Goal: Transaction & Acquisition: Purchase product/service

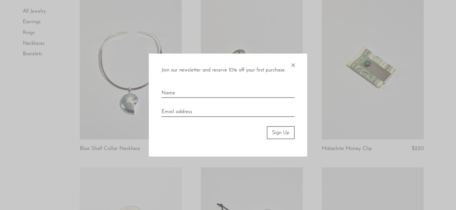
scroll to position [232, 0]
click at [294, 64] on span "×" at bounding box center [293, 63] width 6 height 20
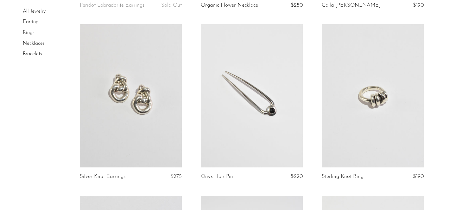
scroll to position [548, 0]
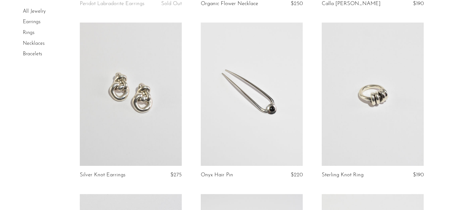
click at [387, 139] on link at bounding box center [373, 94] width 102 height 143
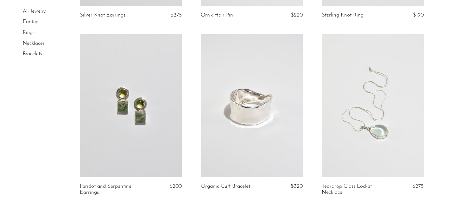
scroll to position [707, 0]
click at [262, 153] on link at bounding box center [252, 106] width 102 height 143
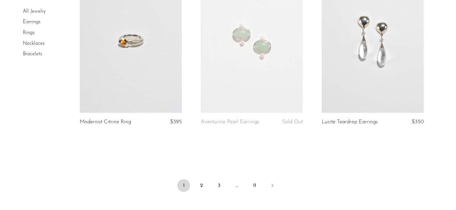
scroll to position [2026, 0]
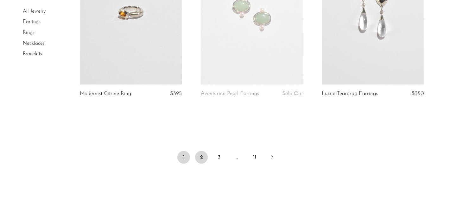
click at [206, 160] on link "2" at bounding box center [201, 157] width 13 height 13
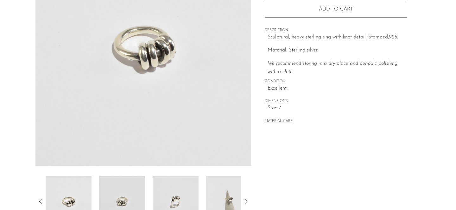
scroll to position [149, 0]
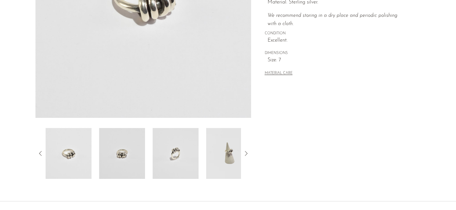
click at [228, 162] on img at bounding box center [229, 153] width 46 height 51
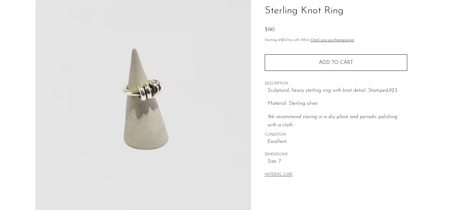
scroll to position [49, 0]
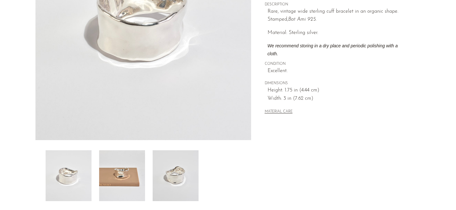
scroll to position [127, 0]
click at [128, 174] on img at bounding box center [122, 175] width 46 height 51
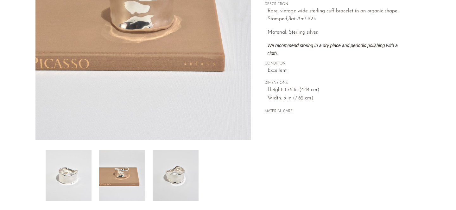
click at [180, 190] on img at bounding box center [176, 175] width 46 height 51
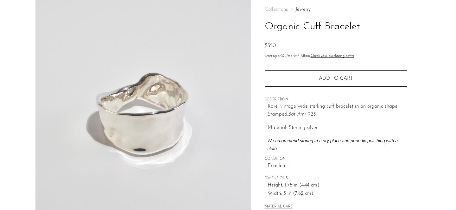
scroll to position [20, 0]
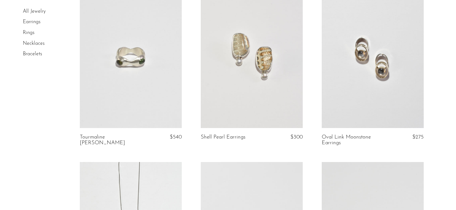
scroll to position [390, 0]
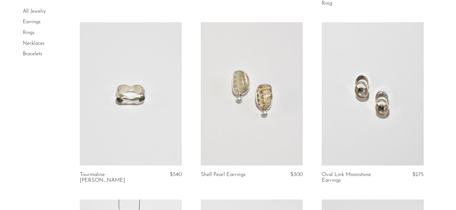
click at [383, 107] on link at bounding box center [373, 93] width 102 height 143
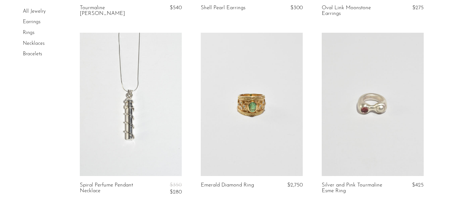
scroll to position [558, 0]
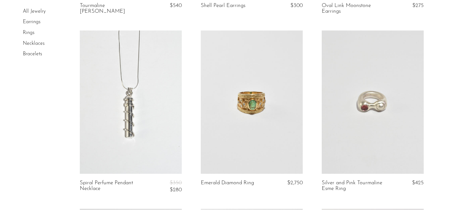
click at [110, 141] on link at bounding box center [131, 101] width 102 height 143
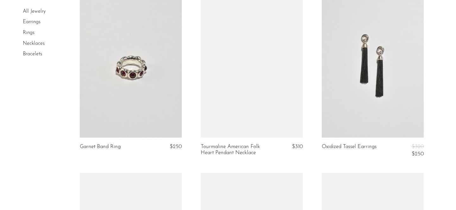
scroll to position [1121, 0]
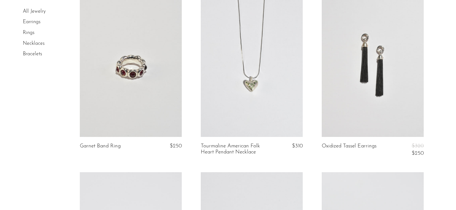
click at [392, 89] on link at bounding box center [373, 65] width 102 height 143
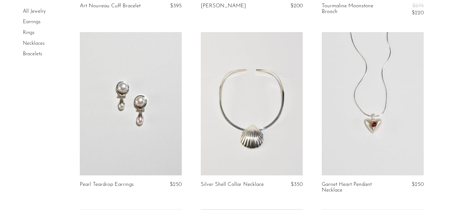
scroll to position [1608, 0]
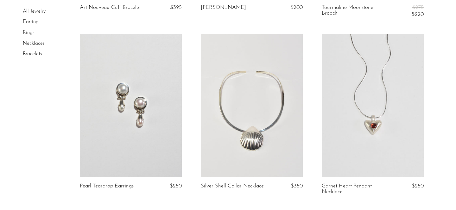
click at [146, 119] on link at bounding box center [131, 105] width 102 height 143
click at [277, 99] on link at bounding box center [252, 105] width 102 height 143
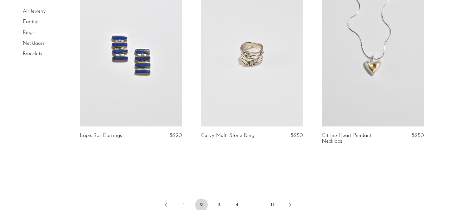
scroll to position [2011, 0]
click at [218, 199] on link "3" at bounding box center [219, 205] width 13 height 13
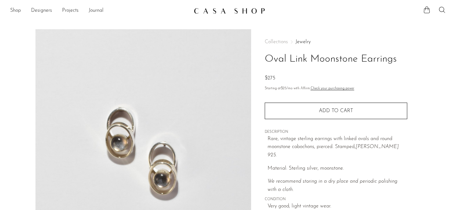
scroll to position [203, 0]
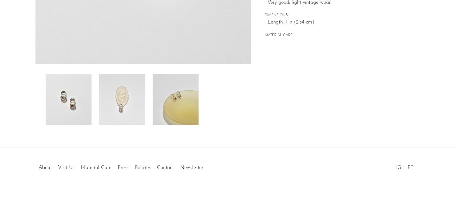
click at [115, 92] on img at bounding box center [122, 99] width 46 height 51
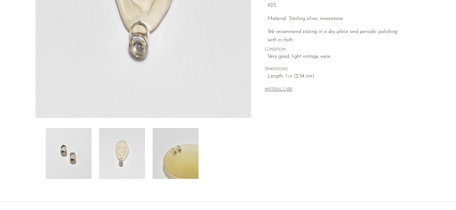
scroll to position [15, 0]
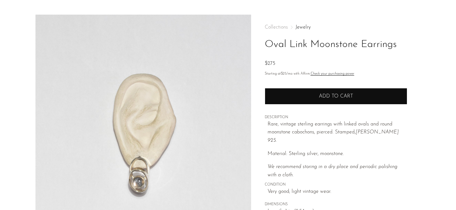
click at [342, 89] on button "Add to cart" at bounding box center [336, 96] width 143 height 16
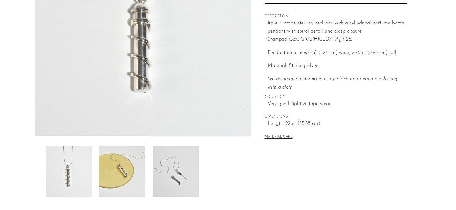
scroll to position [136, 0]
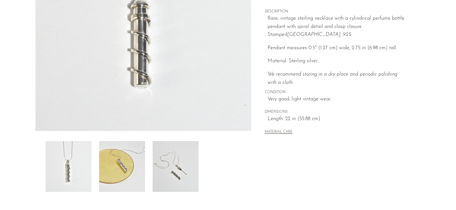
click at [116, 184] on img at bounding box center [122, 166] width 46 height 51
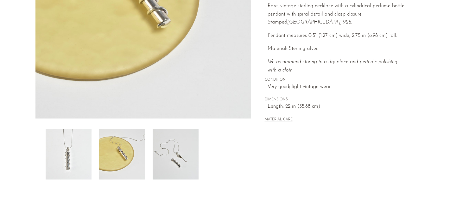
click at [164, 163] on img at bounding box center [176, 153] width 46 height 51
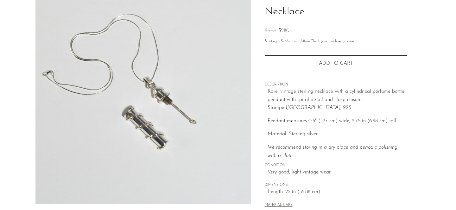
scroll to position [64, 0]
click at [186, 121] on img at bounding box center [144, 84] width 216 height 238
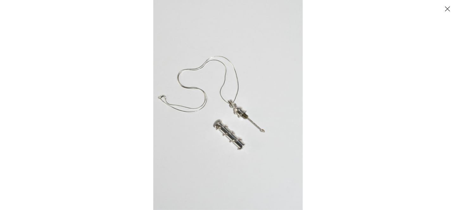
click at [279, 142] on img at bounding box center [228, 105] width 150 height 210
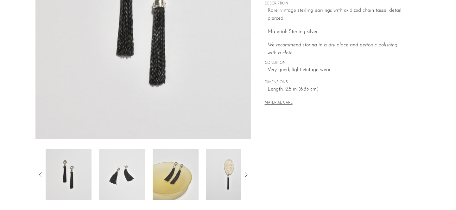
scroll to position [128, 0]
click at [213, 194] on img at bounding box center [229, 174] width 46 height 51
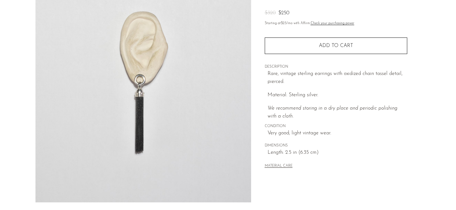
scroll to position [142, 0]
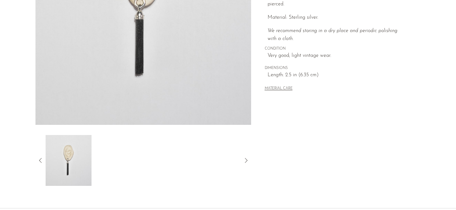
click at [40, 159] on icon at bounding box center [41, 160] width 8 height 8
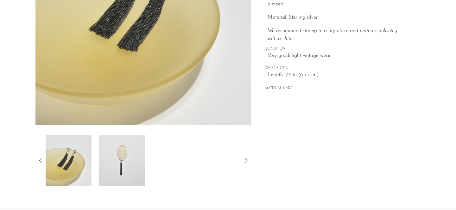
click at [82, 163] on img at bounding box center [69, 160] width 46 height 51
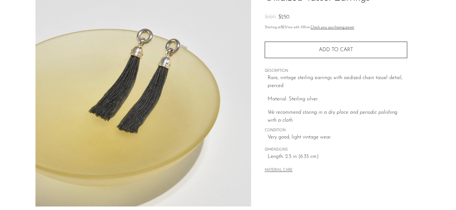
scroll to position [61, 0]
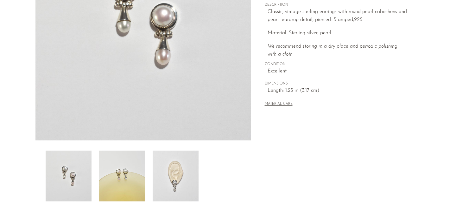
scroll to position [126, 0]
click at [116, 182] on img at bounding box center [122, 176] width 46 height 51
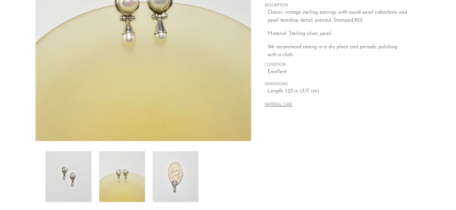
click at [197, 180] on img at bounding box center [176, 176] width 46 height 51
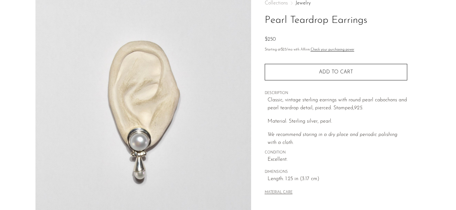
scroll to position [39, 0]
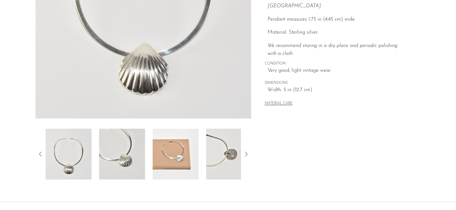
scroll to position [153, 0]
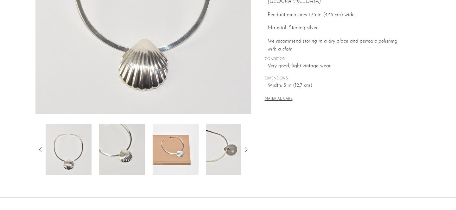
click at [137, 154] on img at bounding box center [122, 149] width 46 height 51
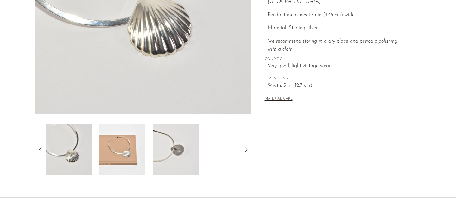
click at [127, 146] on img at bounding box center [122, 149] width 46 height 51
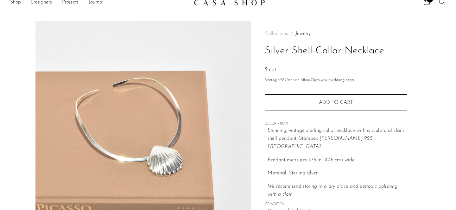
scroll to position [0, 0]
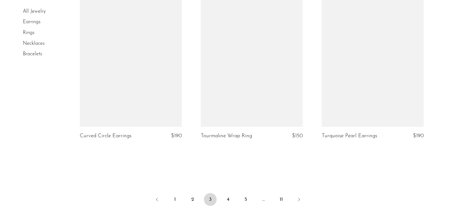
scroll to position [1986, 0]
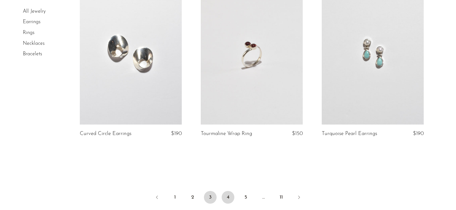
click at [232, 196] on link "4" at bounding box center [228, 197] width 13 height 13
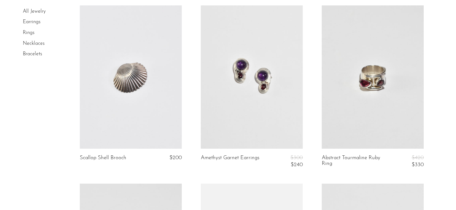
scroll to position [400, 0]
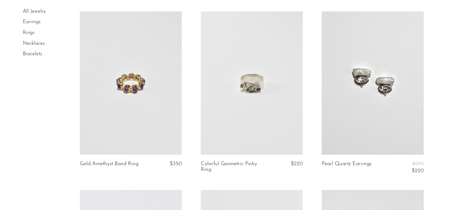
click at [376, 100] on link at bounding box center [373, 82] width 102 height 143
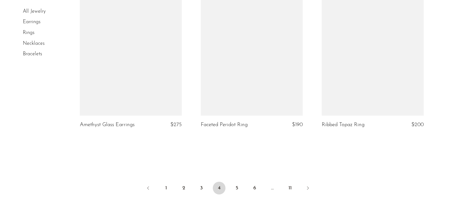
scroll to position [2012, 0]
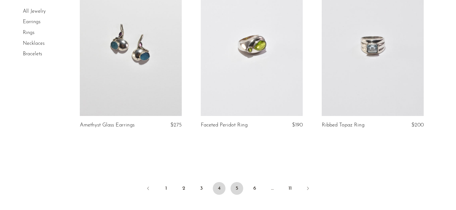
click at [235, 188] on link "5" at bounding box center [237, 188] width 13 height 13
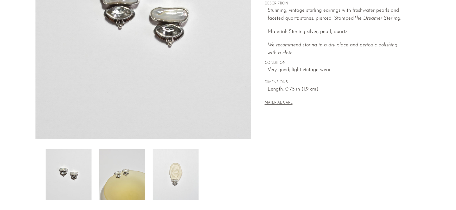
scroll to position [127, 0]
click at [110, 165] on img at bounding box center [122, 175] width 46 height 51
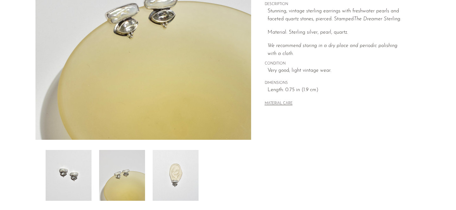
click at [176, 172] on img at bounding box center [176, 175] width 46 height 51
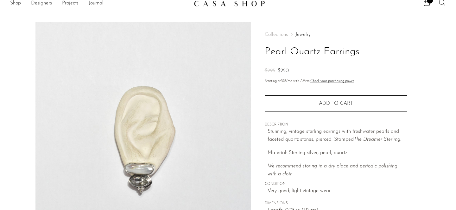
scroll to position [8, 0]
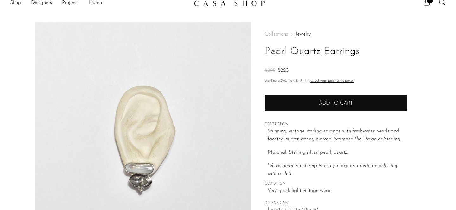
click at [313, 104] on button "Add to cart" at bounding box center [336, 103] width 143 height 16
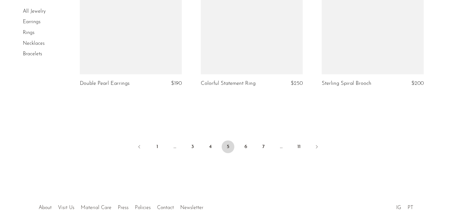
scroll to position [2030, 0]
